Goal: Task Accomplishment & Management: Manage account settings

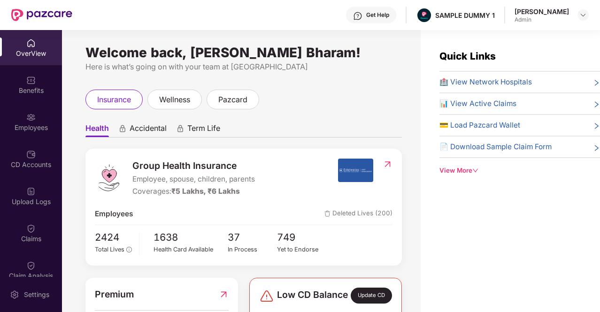
click at [132, 126] on span "Accidental" at bounding box center [147, 130] width 37 height 14
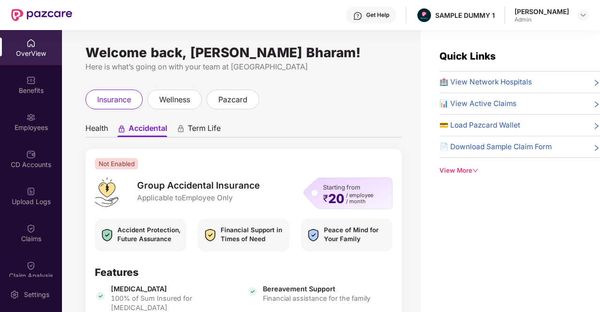
click at [193, 128] on span "Term Life" at bounding box center [204, 130] width 33 height 14
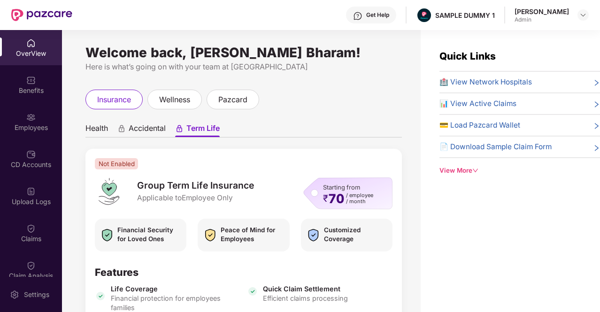
click at [100, 135] on span "Health" at bounding box center [96, 130] width 23 height 14
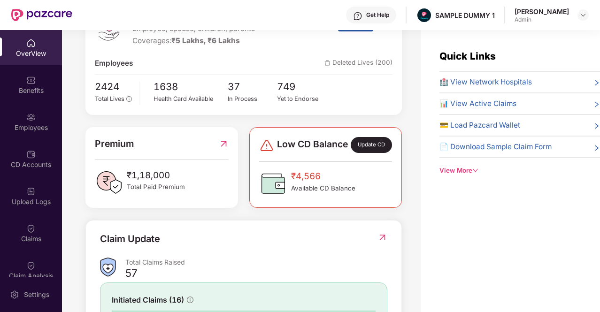
scroll to position [213, 0]
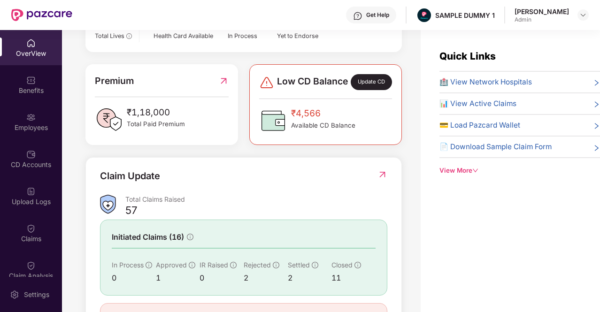
click at [373, 87] on div "Update CD" at bounding box center [370, 82] width 41 height 16
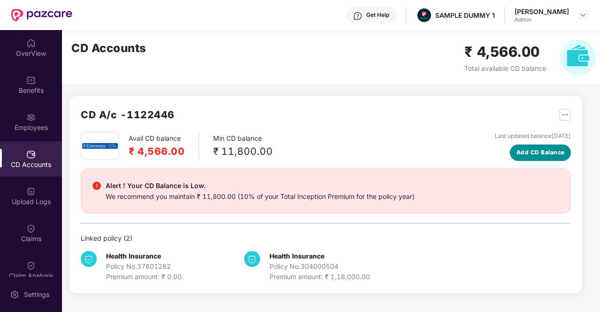
click at [542, 155] on span "Add CD Balance" at bounding box center [540, 152] width 48 height 9
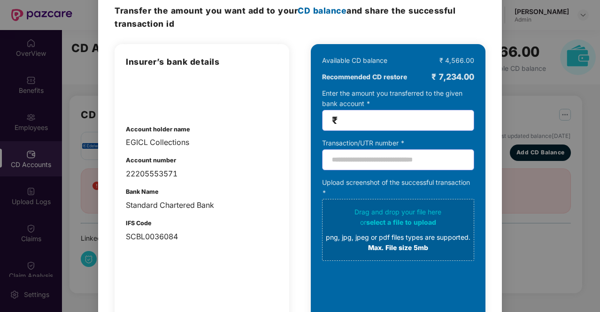
scroll to position [0, 0]
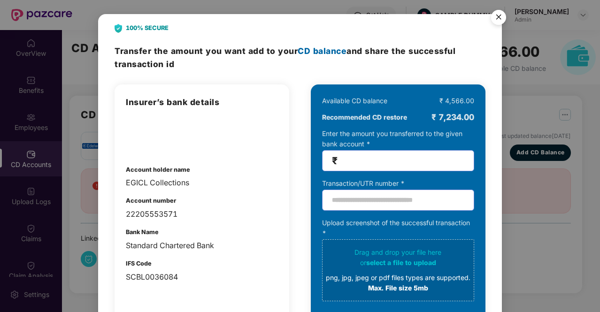
click at [492, 22] on img "Close" at bounding box center [498, 19] width 26 height 26
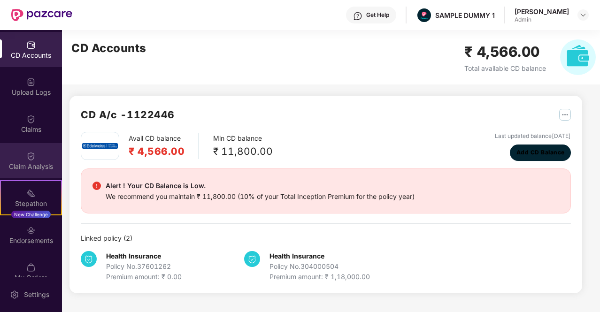
scroll to position [125, 0]
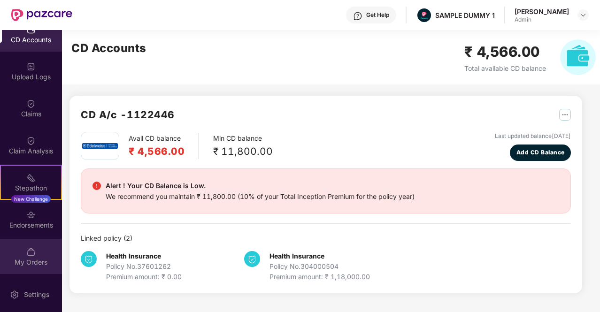
click at [37, 243] on div "My Orders" at bounding box center [31, 256] width 62 height 35
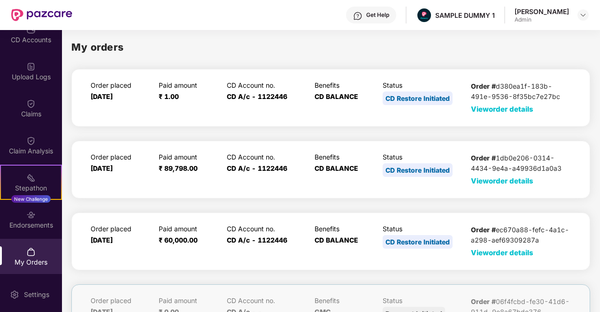
click at [526, 108] on span "View order details" at bounding box center [502, 109] width 62 height 9
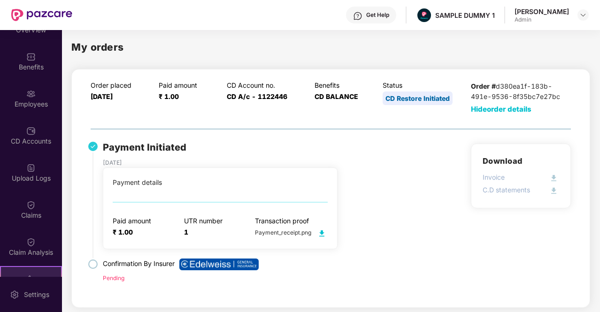
scroll to position [0, 0]
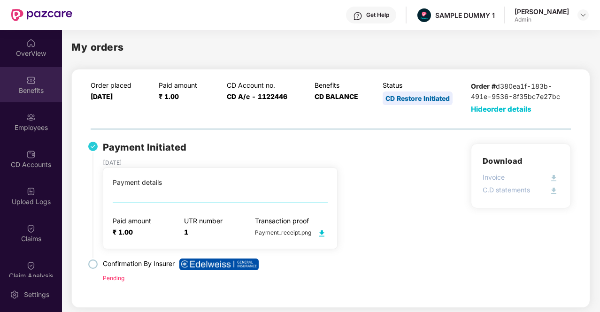
click at [32, 91] on div "Benefits" at bounding box center [31, 90] width 62 height 9
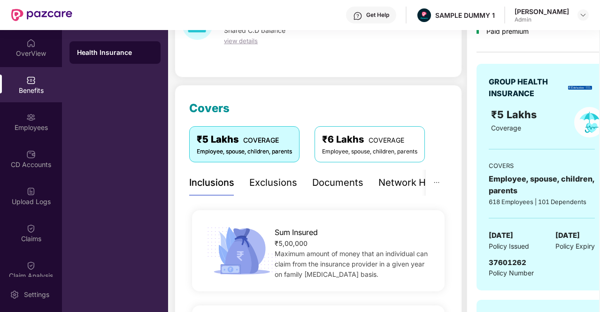
scroll to position [70, 0]
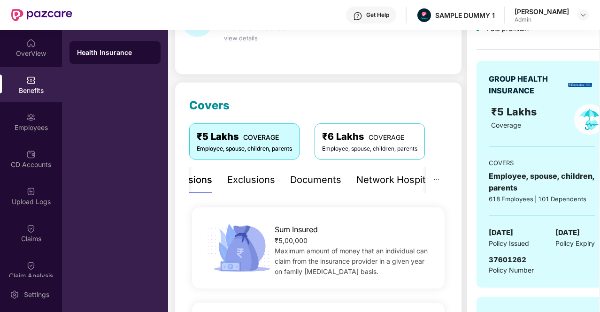
click at [318, 182] on div "Documents" at bounding box center [315, 180] width 51 height 15
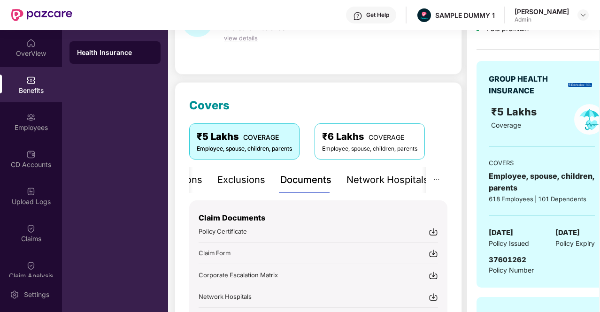
scroll to position [166, 0]
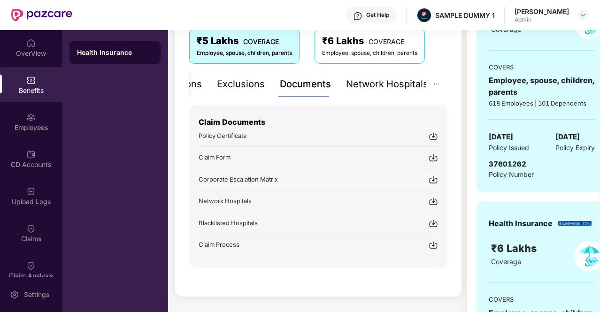
click at [367, 81] on div "Network Hospitals" at bounding box center [387, 84] width 82 height 15
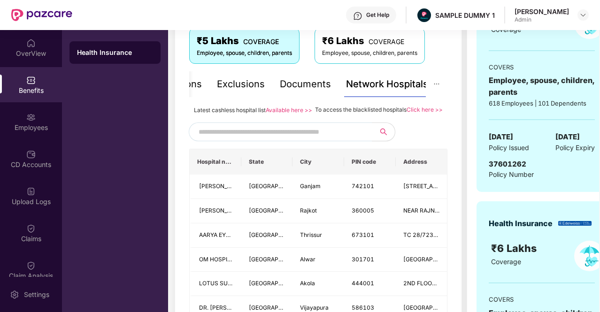
click at [257, 139] on input "text" at bounding box center [278, 132] width 160 height 14
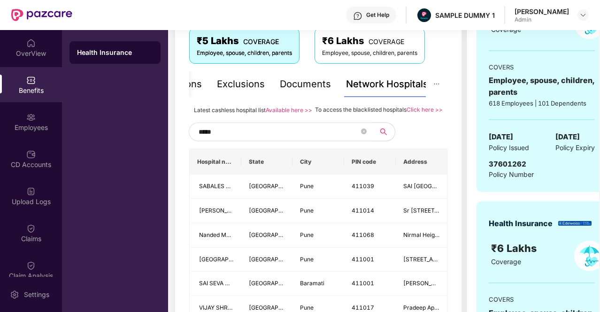
type input "******"
click at [257, 139] on input "******" at bounding box center [278, 132] width 160 height 14
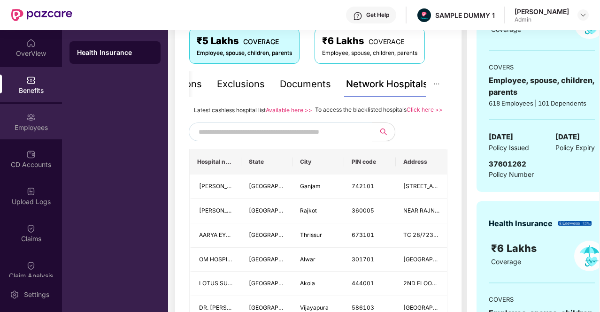
click at [32, 120] on img at bounding box center [30, 117] width 9 height 9
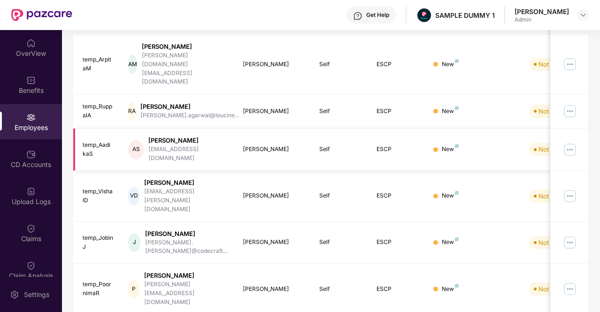
scroll to position [0, 0]
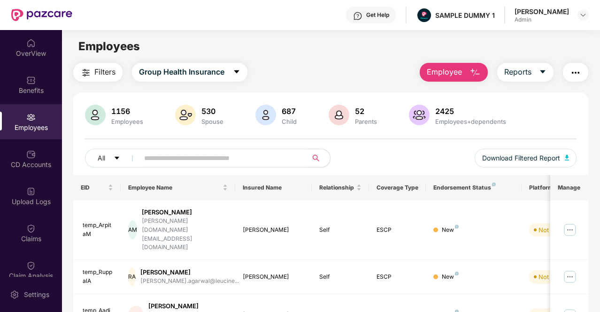
click at [463, 68] on button "Employee" at bounding box center [453, 72] width 68 height 19
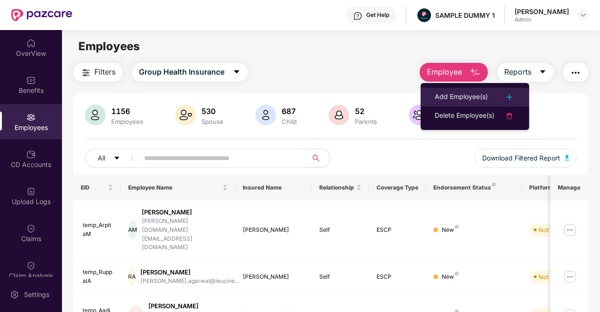
click at [463, 93] on div "Add Employee(s)" at bounding box center [460, 96] width 53 height 11
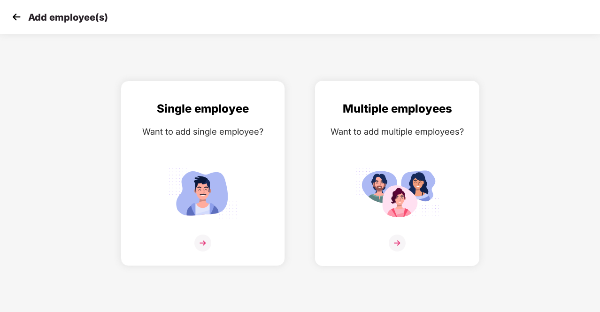
click at [392, 242] on img at bounding box center [396, 243] width 17 height 17
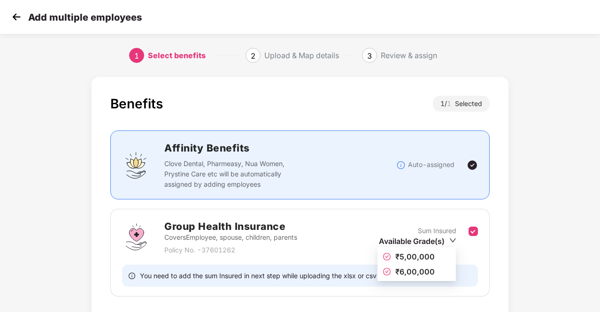
scroll to position [66, 0]
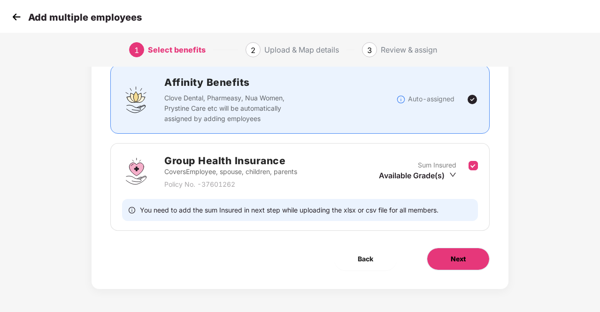
click at [454, 254] on span "Next" at bounding box center [457, 259] width 15 height 10
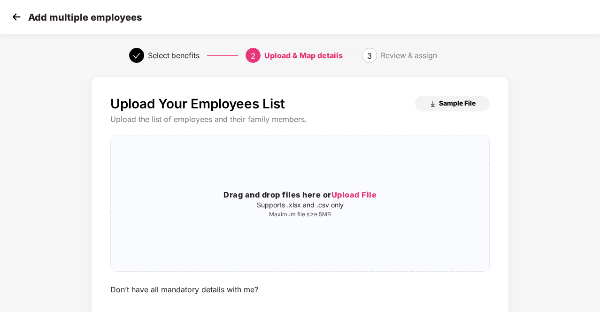
click at [441, 106] on span "Sample File" at bounding box center [457, 103] width 37 height 9
click at [14, 17] on img at bounding box center [16, 17] width 14 height 14
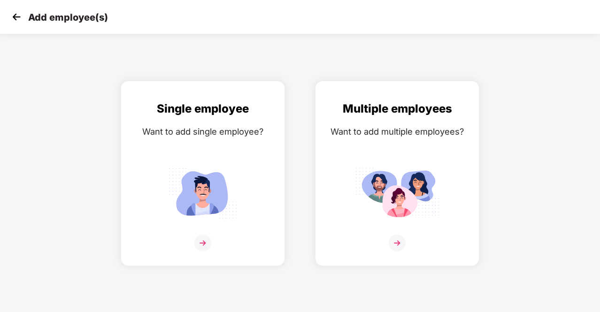
click at [14, 17] on img at bounding box center [16, 17] width 14 height 14
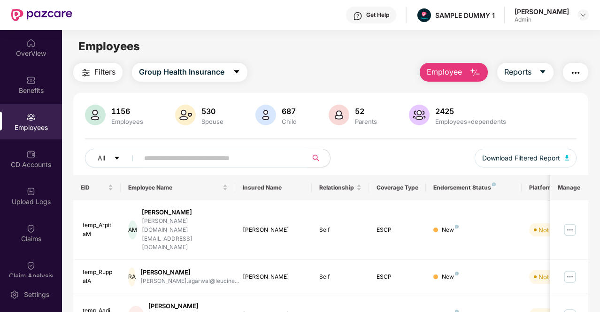
click at [456, 68] on span "Employee" at bounding box center [443, 72] width 35 height 12
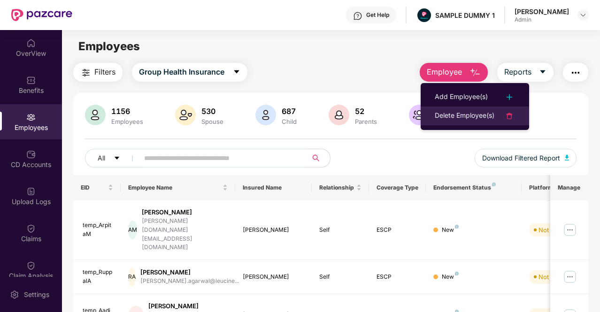
click at [461, 110] on div "Delete Employee(s)" at bounding box center [464, 115] width 60 height 11
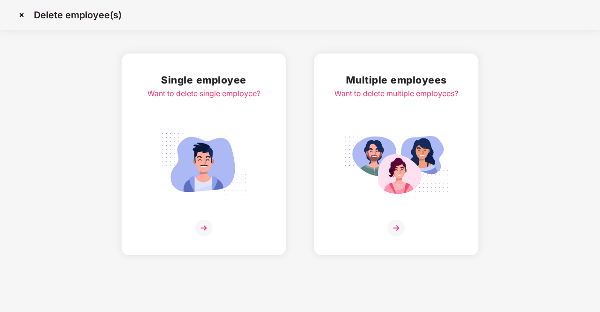
click at [203, 223] on img at bounding box center [203, 228] width 17 height 17
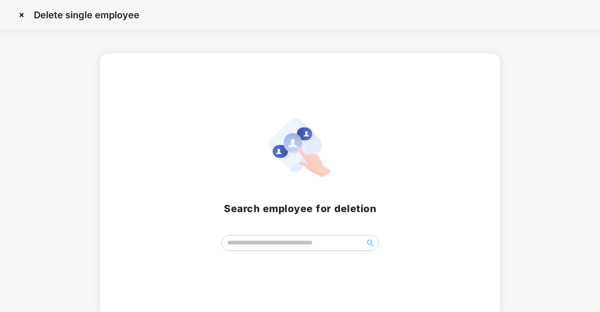
scroll to position [4, 0]
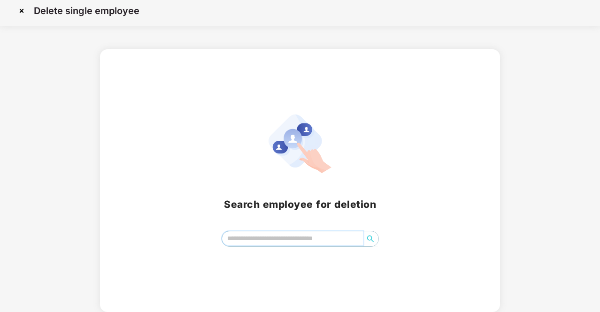
drag, startPoint x: 253, startPoint y: 238, endPoint x: 343, endPoint y: 241, distance: 90.6
click at [343, 241] on input "search" at bounding box center [292, 238] width 141 height 14
click at [23, 9] on img at bounding box center [21, 10] width 15 height 15
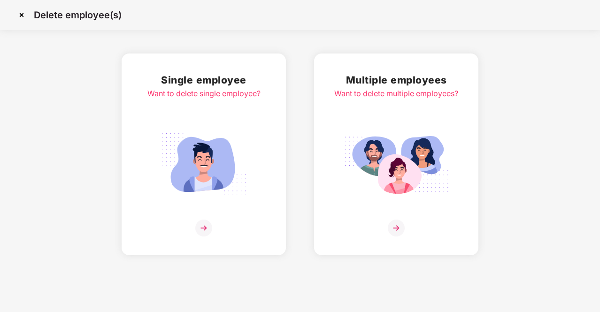
click at [22, 14] on img at bounding box center [21, 15] width 15 height 15
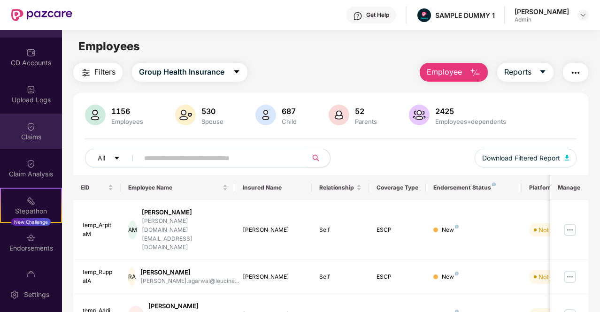
scroll to position [103, 0]
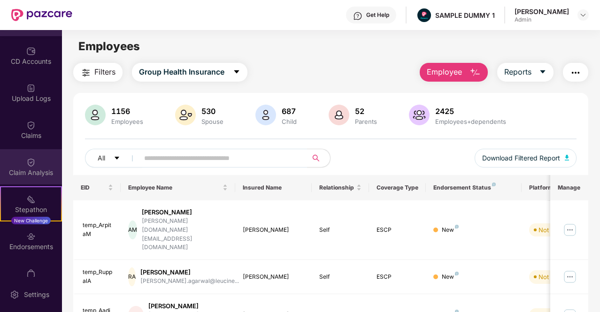
click at [45, 160] on div "Claim Analysis" at bounding box center [31, 166] width 62 height 35
